Goal: Information Seeking & Learning: Stay updated

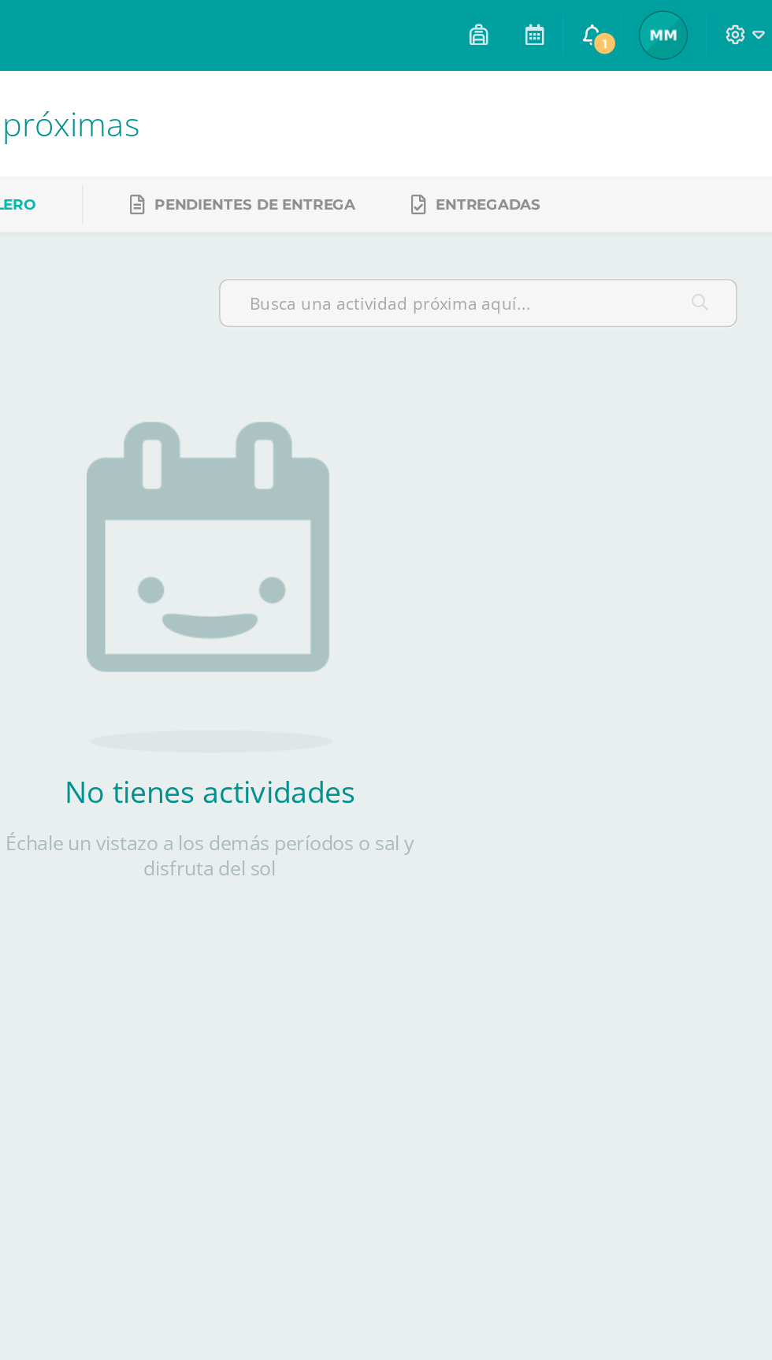
click at [660, 30] on span "1" at bounding box center [651, 28] width 17 height 17
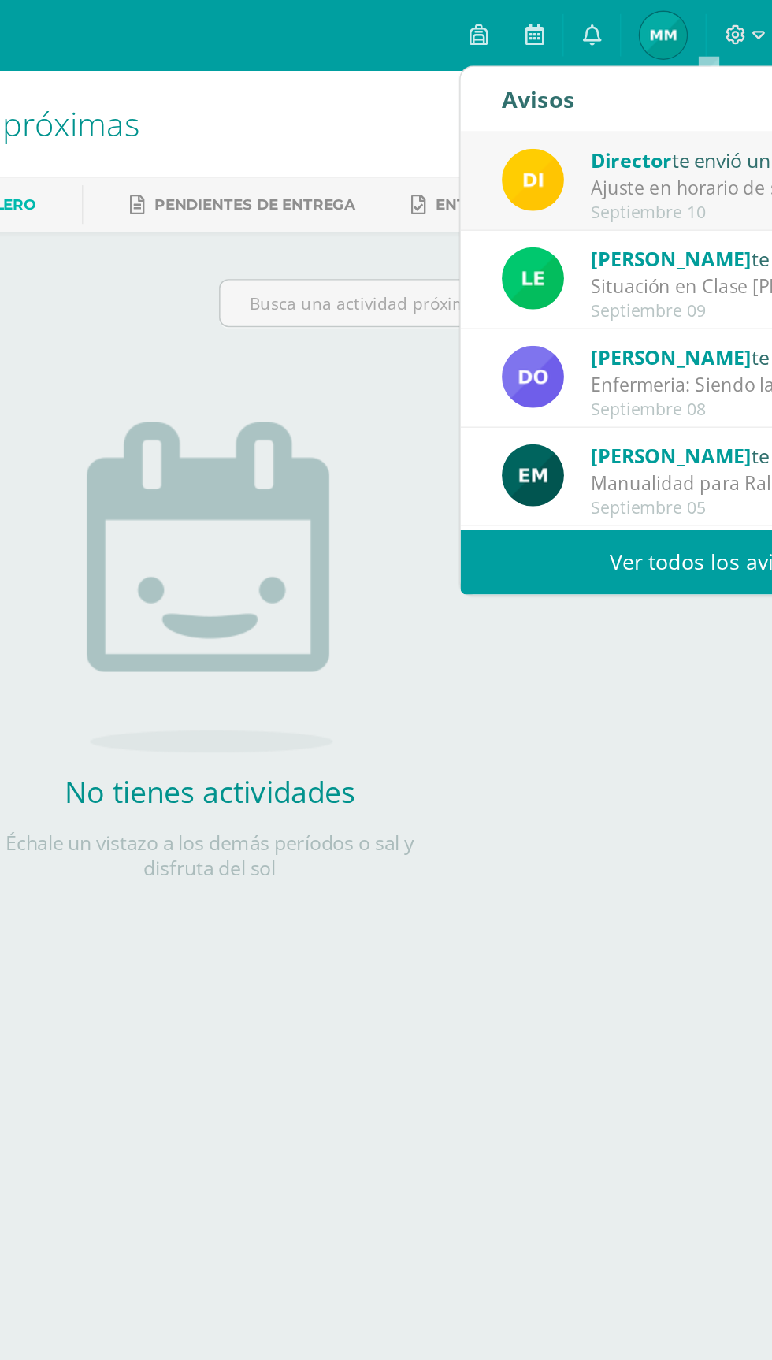
click at [715, 130] on div "Ajuste en horario de salida – [DATE] : Estimados Padres de Familia, Debido a la…" at bounding box center [751, 126] width 219 height 18
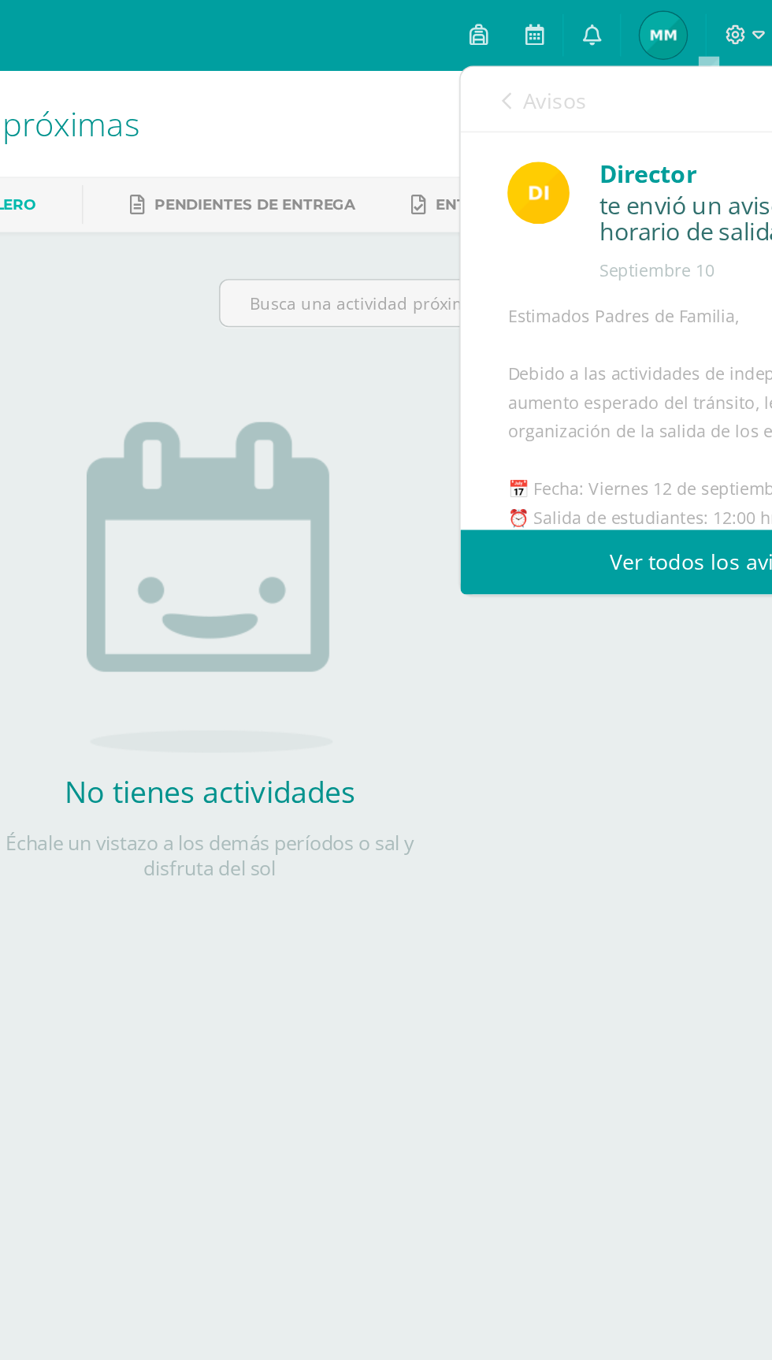
click at [674, 373] on link "Ver todos los avisos" at bounding box center [721, 377] width 333 height 43
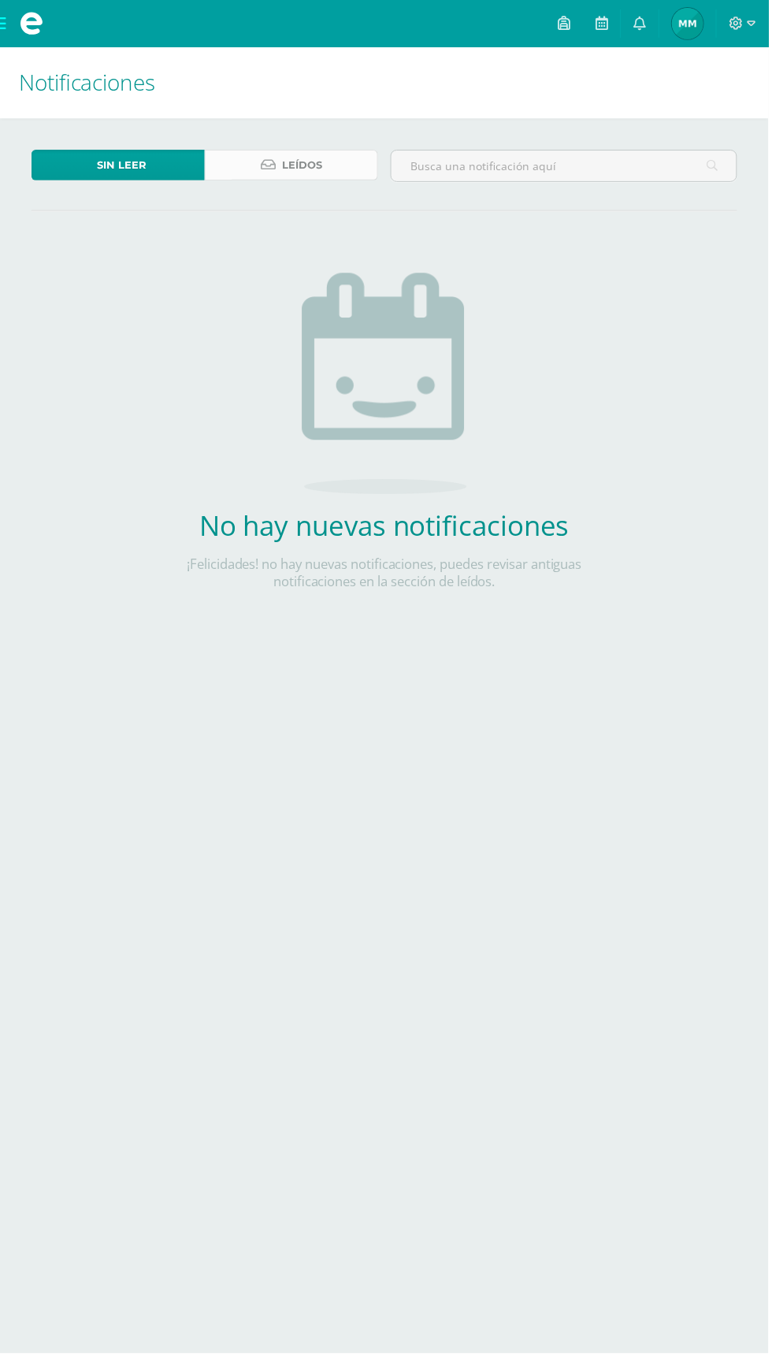
click at [304, 165] on span "Leídos" at bounding box center [304, 165] width 40 height 29
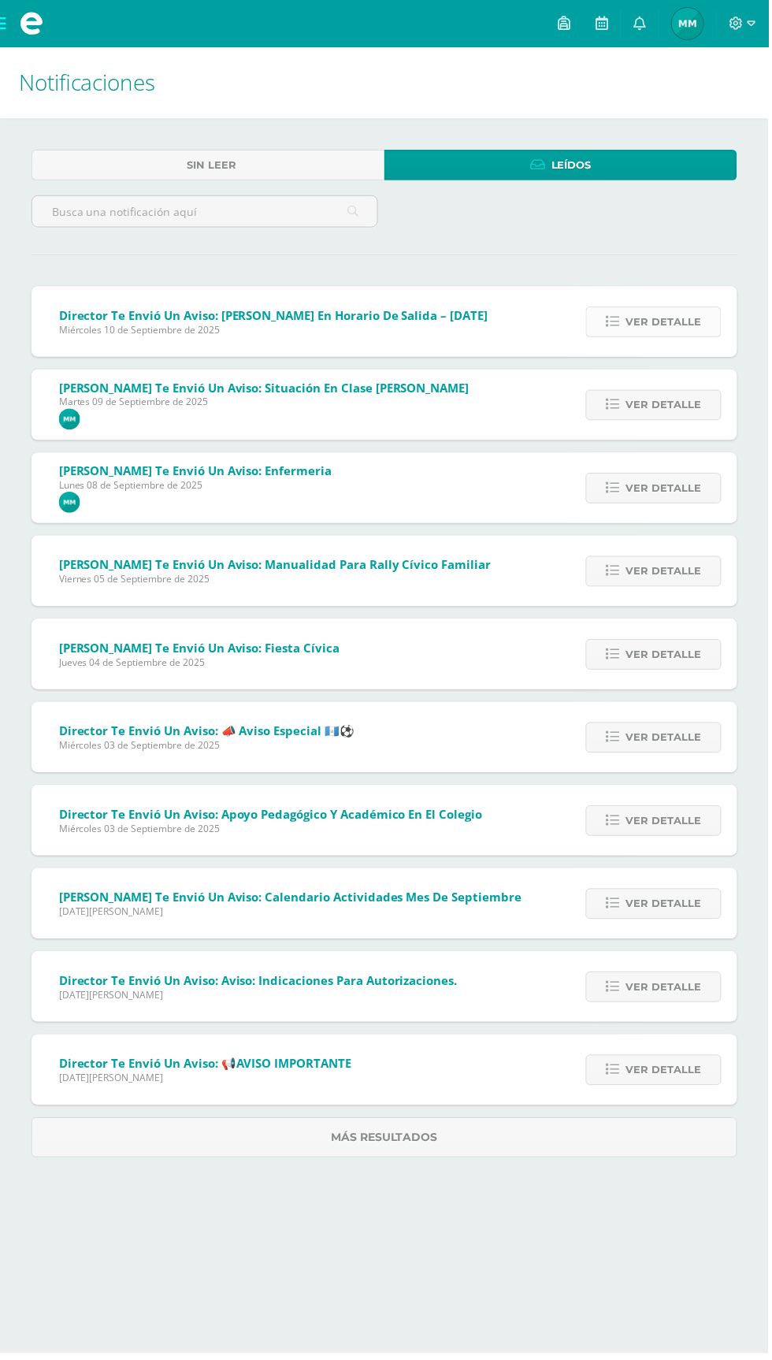
click at [693, 326] on span "Ver detalle" at bounding box center [667, 323] width 76 height 29
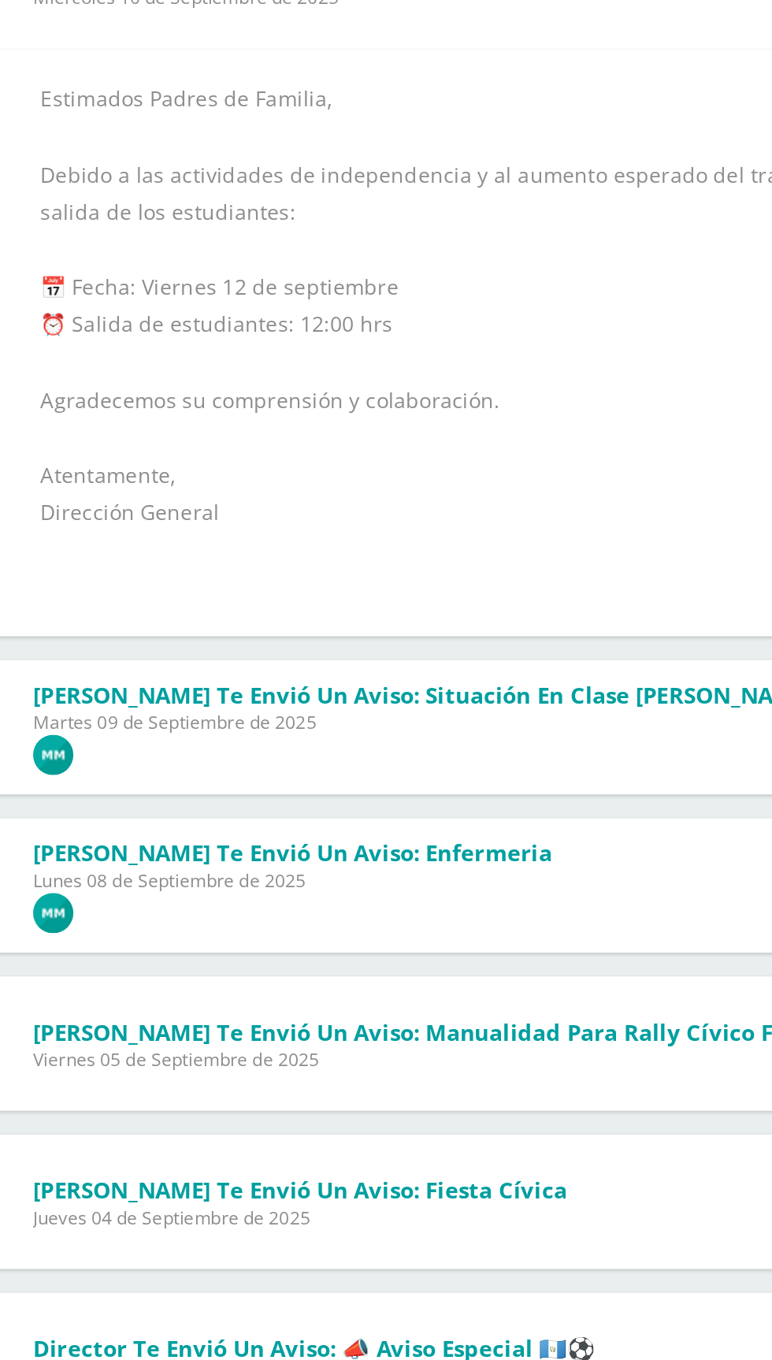
scroll to position [137, 0]
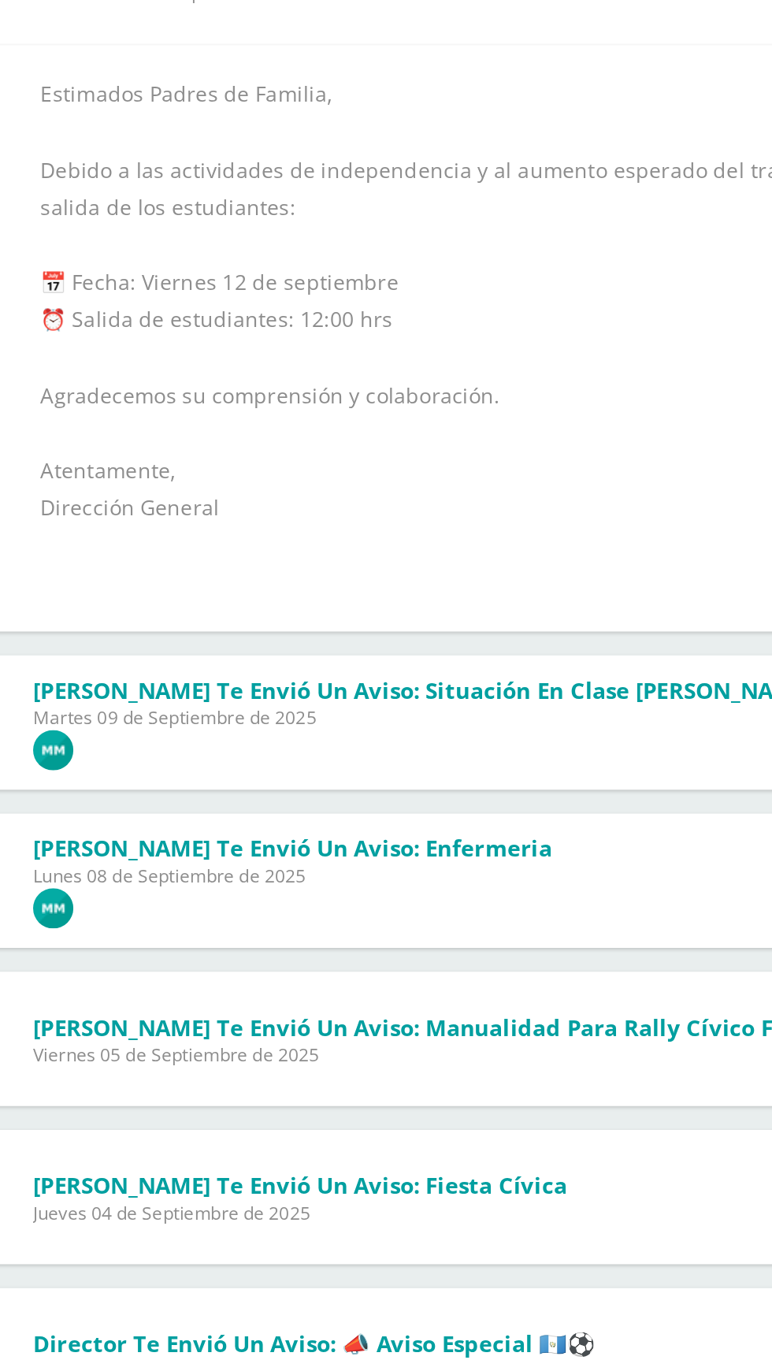
click at [167, 574] on span "Martes 09 de Septiembre de 2025" at bounding box center [265, 576] width 412 height 13
click at [99, 630] on div "Dora te envió un aviso: Enfermeria Lunes 08 de Septiembre de 2025 Marc Morales" at bounding box center [191, 663] width 318 height 71
click at [133, 578] on span "Martes 09 de Septiembre de 2025" at bounding box center [265, 576] width 412 height 13
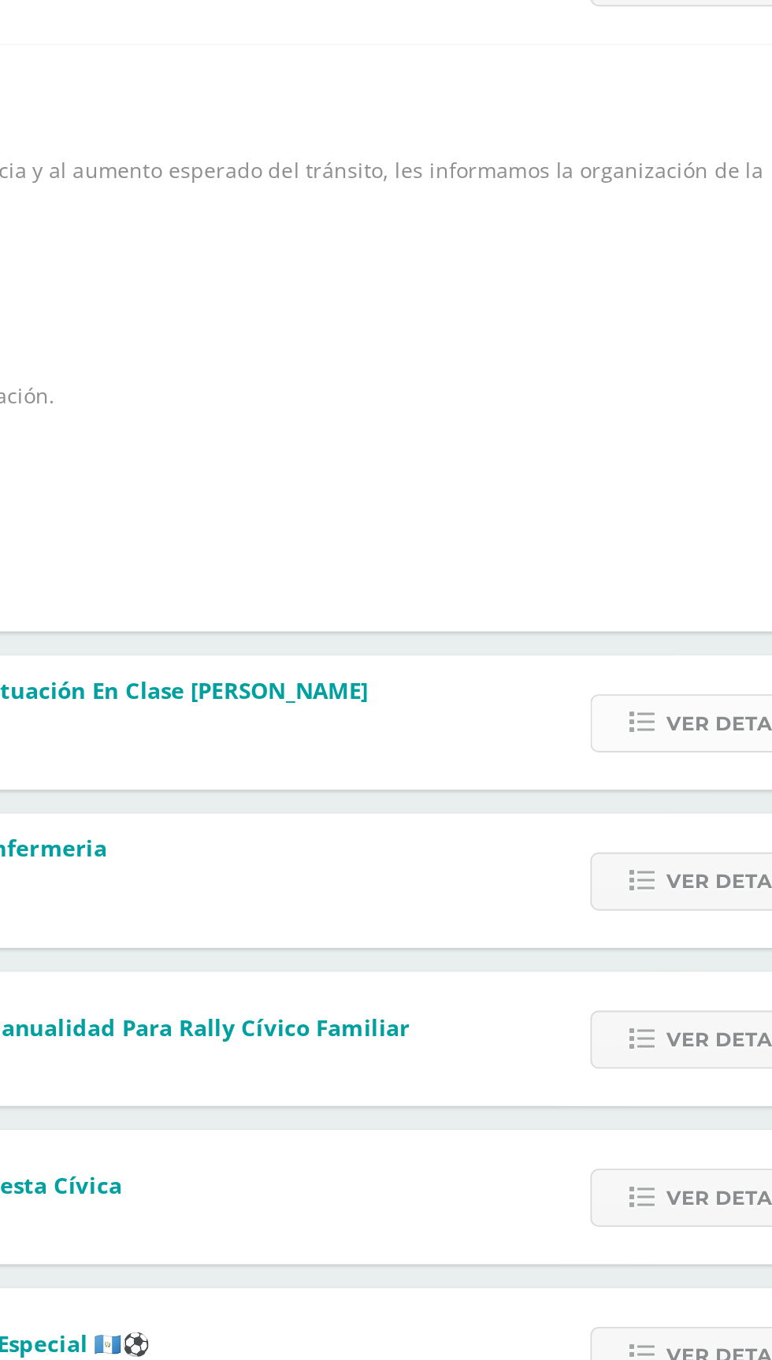
click at [630, 581] on link "Ver detalle" at bounding box center [657, 580] width 136 height 31
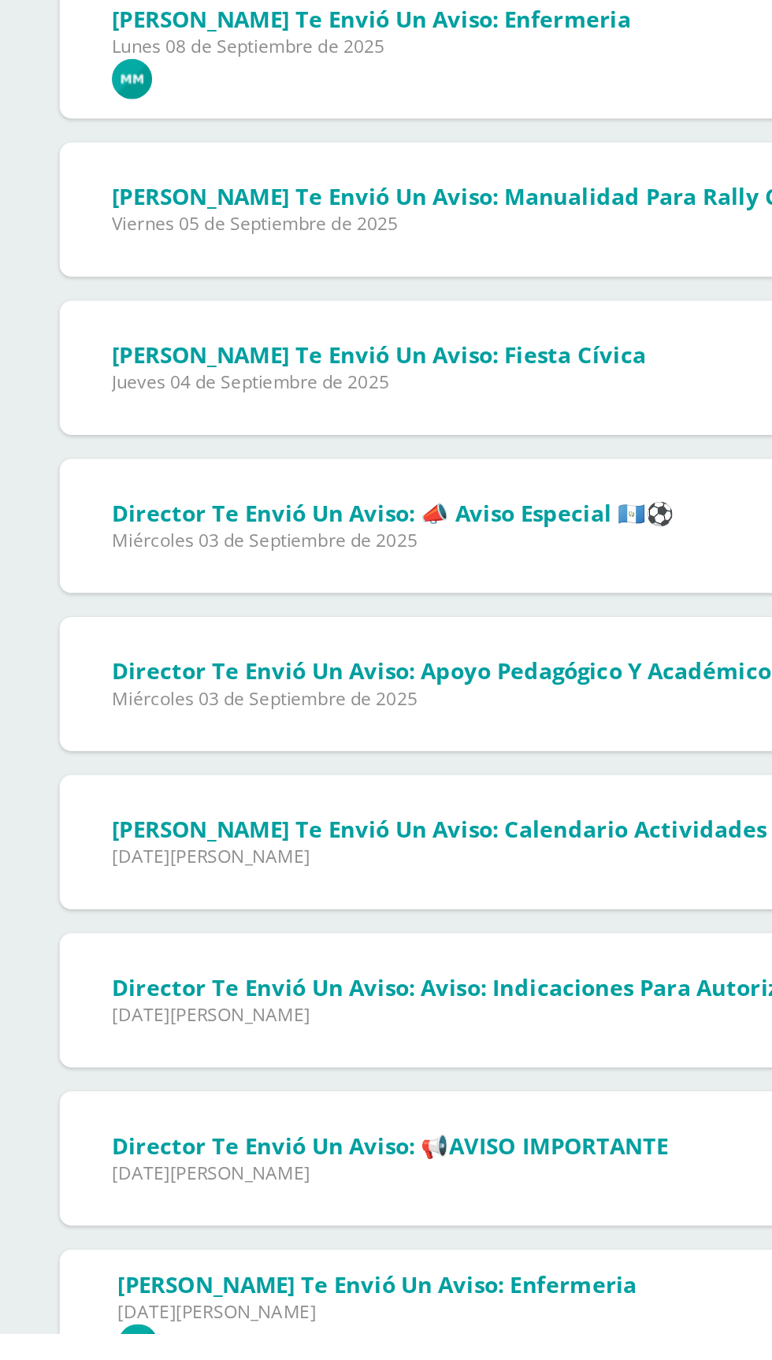
scroll to position [300, 0]
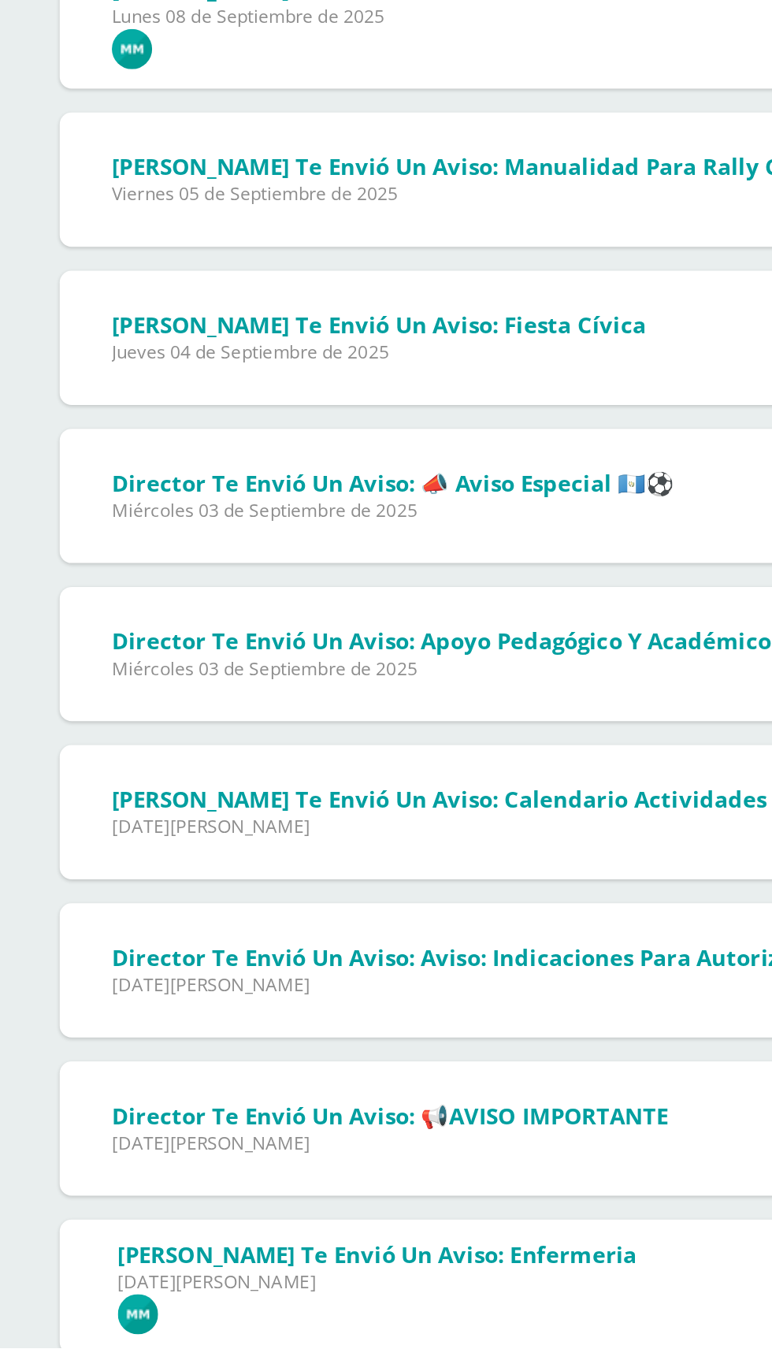
click at [74, 841] on span "Jueves 04 de Septiembre de 2025" at bounding box center [200, 833] width 282 height 13
click at [280, 841] on span "Jueves 04 de Septiembre de 2025" at bounding box center [200, 833] width 282 height 13
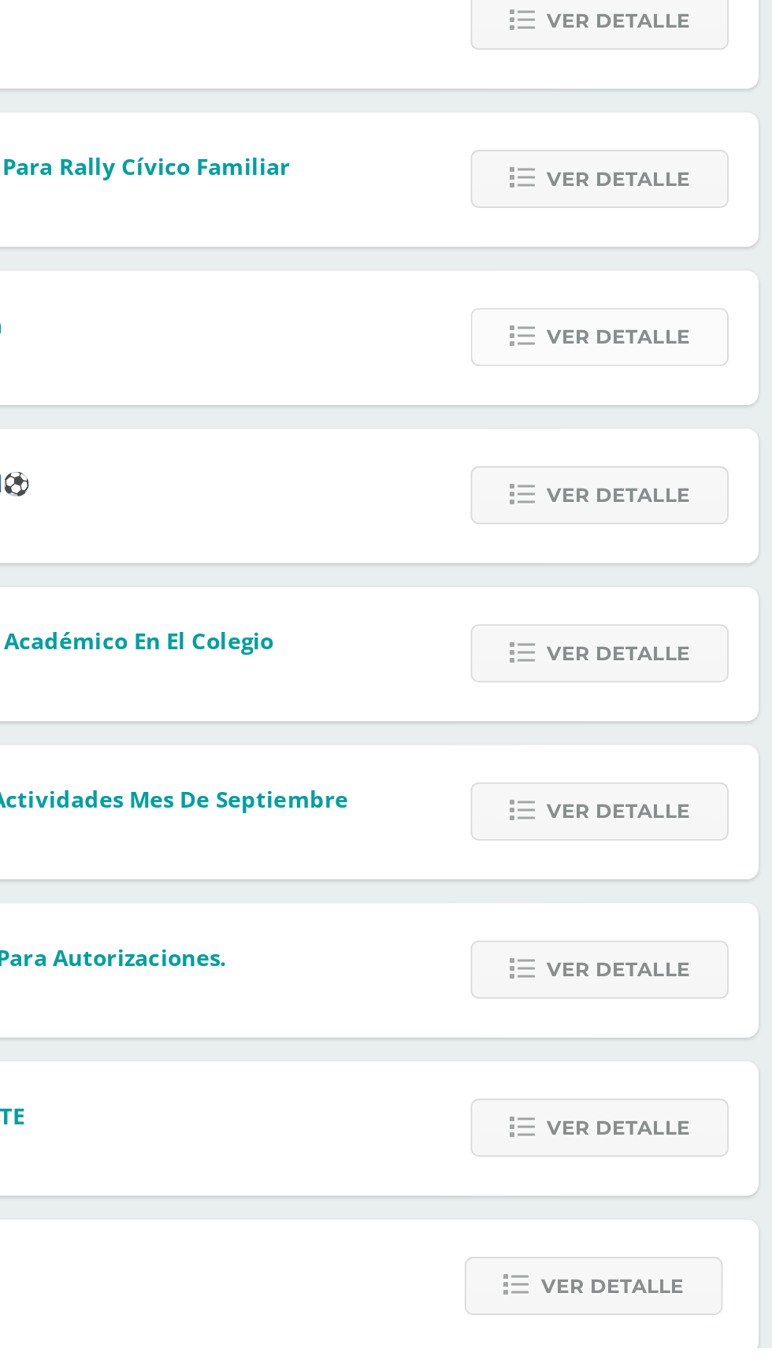
click at [669, 841] on span "Ver detalle" at bounding box center [667, 826] width 76 height 29
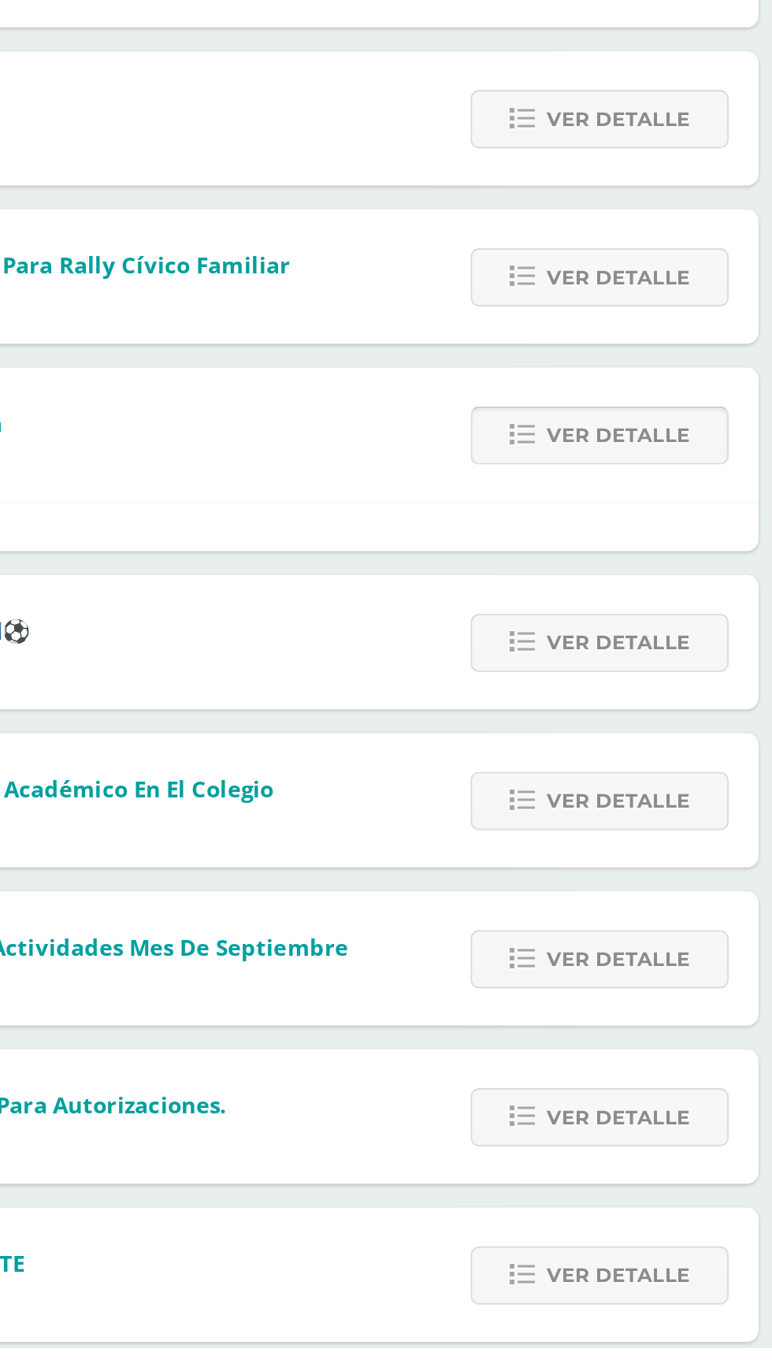
scroll to position [0, 0]
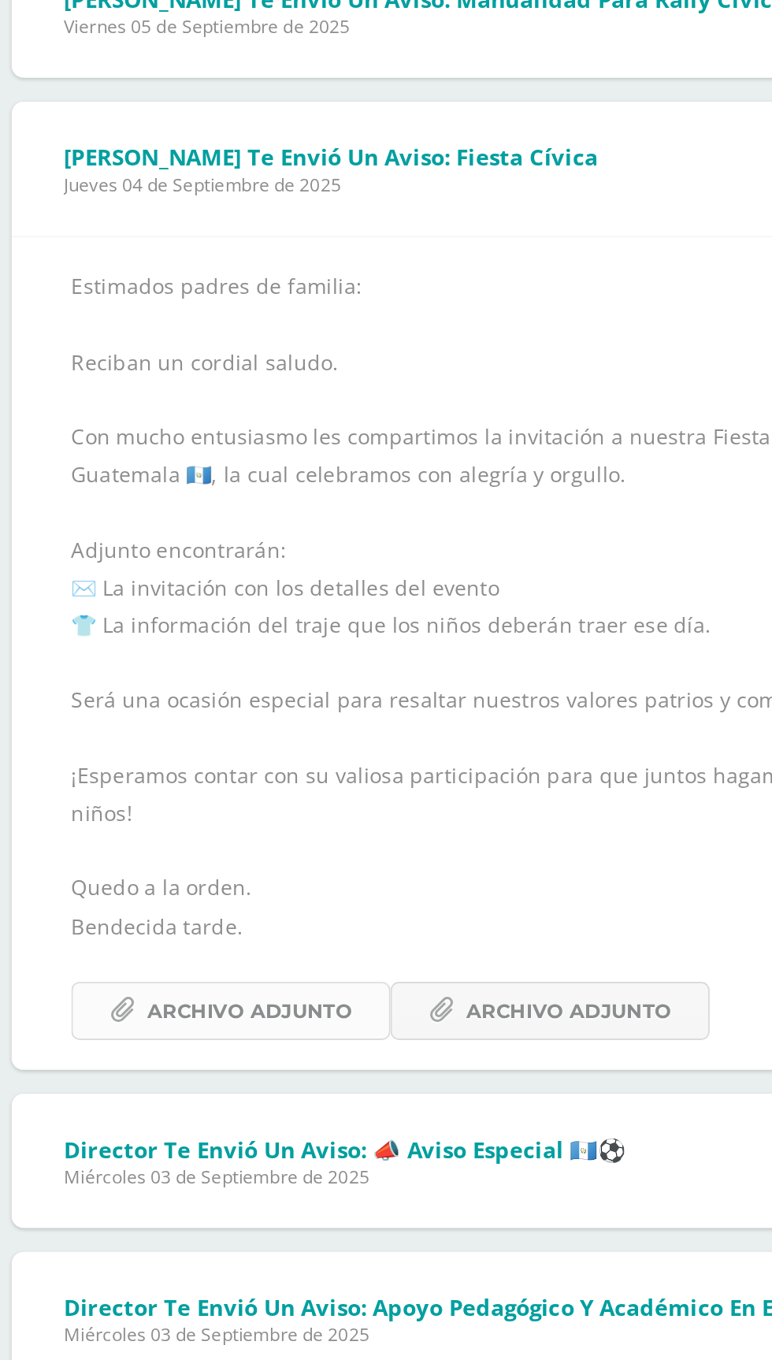
click at [184, 1116] on span "Archivo Adjunto" at bounding box center [157, 1101] width 108 height 29
click at [333, 1116] on span "Archivo Adjunto" at bounding box center [326, 1101] width 108 height 29
